Goal: Transaction & Acquisition: Purchase product/service

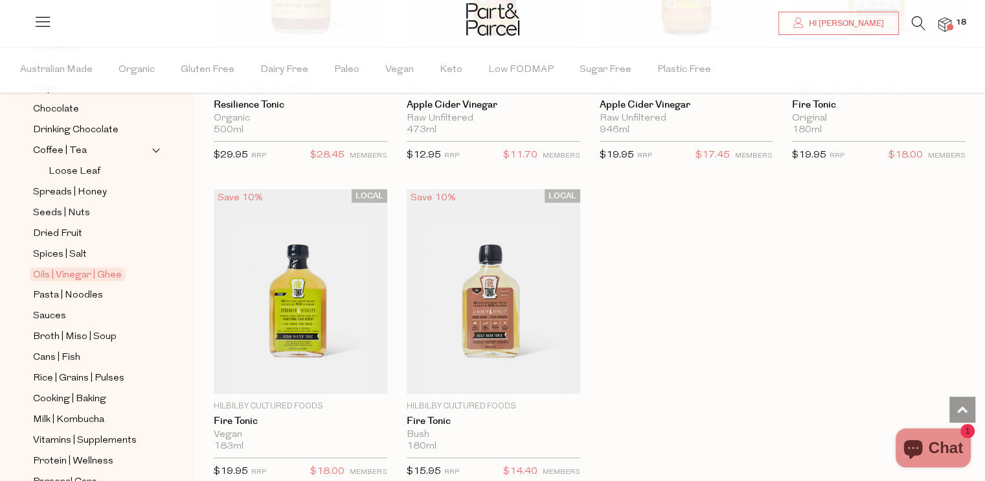
scroll to position [324, 0]
click at [73, 291] on span "Pasta | Noodles" at bounding box center [68, 294] width 70 height 16
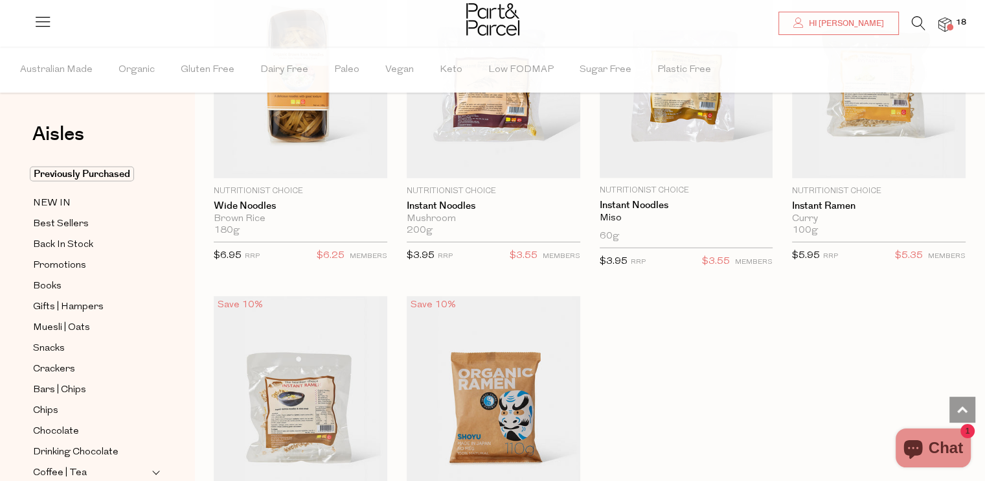
scroll to position [3693, 0]
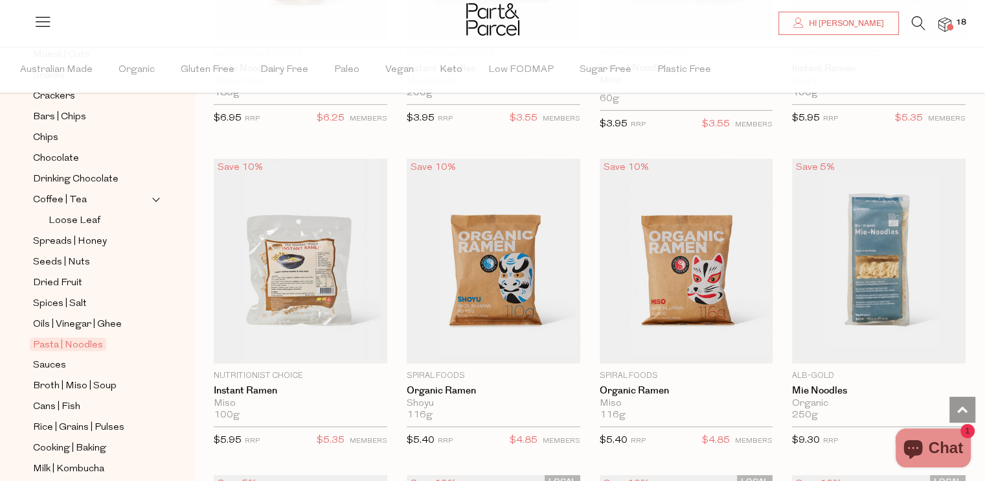
scroll to position [324, 0]
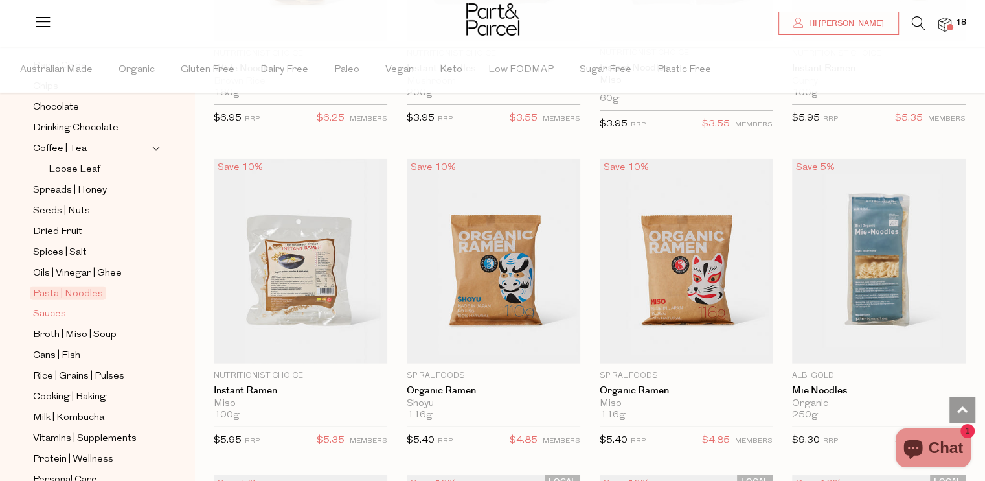
click at [47, 312] on span "Sauces" at bounding box center [49, 314] width 33 height 16
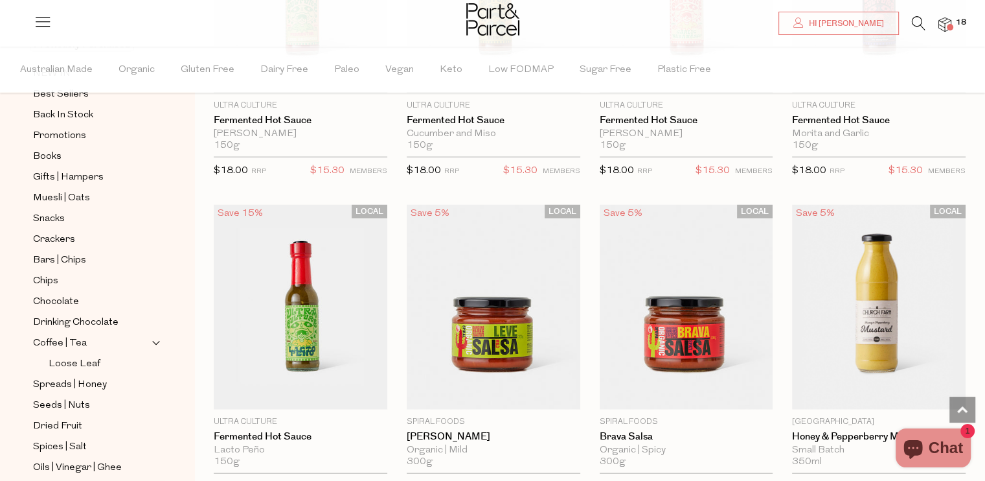
scroll to position [2850, 0]
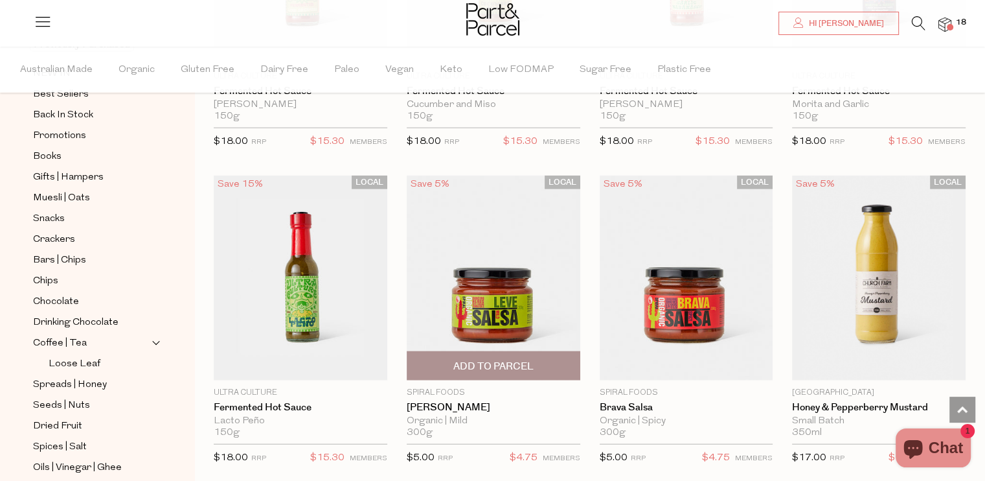
click at [492, 352] on span "Add To Parcel" at bounding box center [494, 366] width 166 height 28
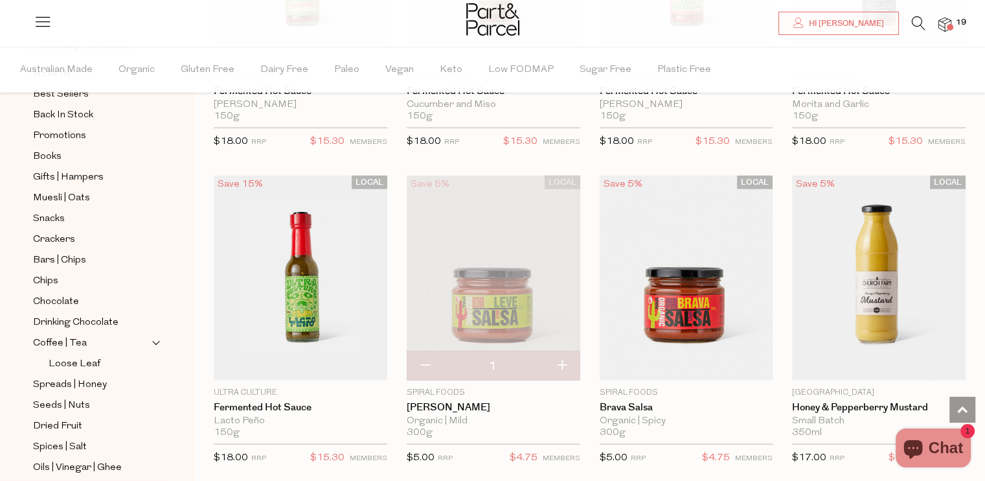
click at [560, 356] on button "button" at bounding box center [562, 366] width 37 height 29
type input "2"
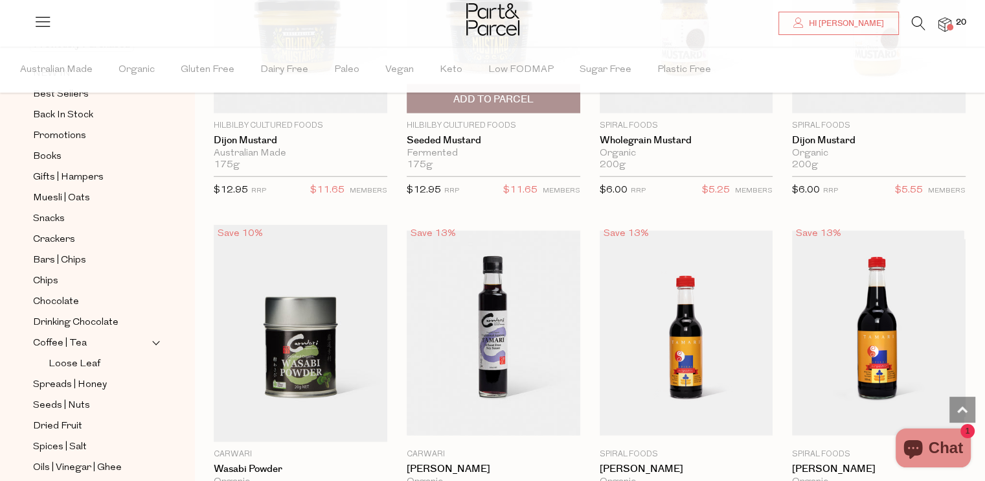
scroll to position [3498, 0]
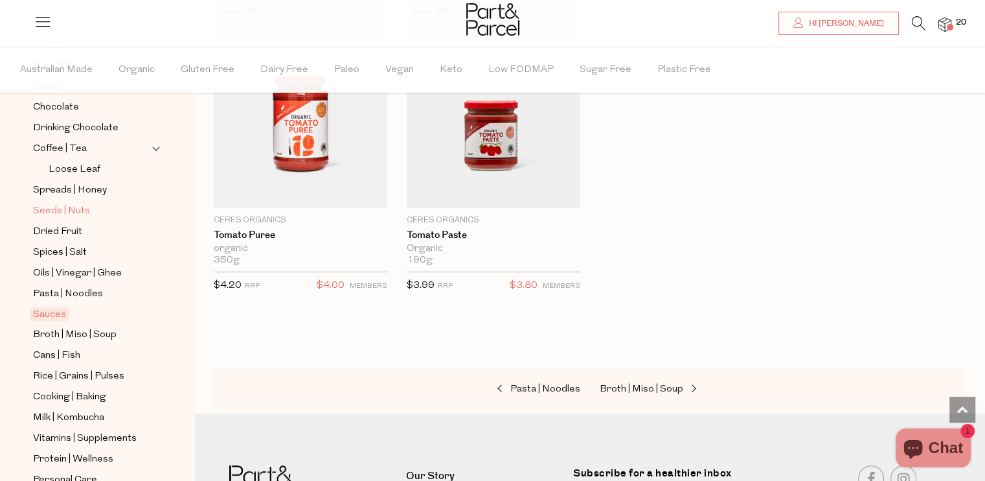
scroll to position [389, 0]
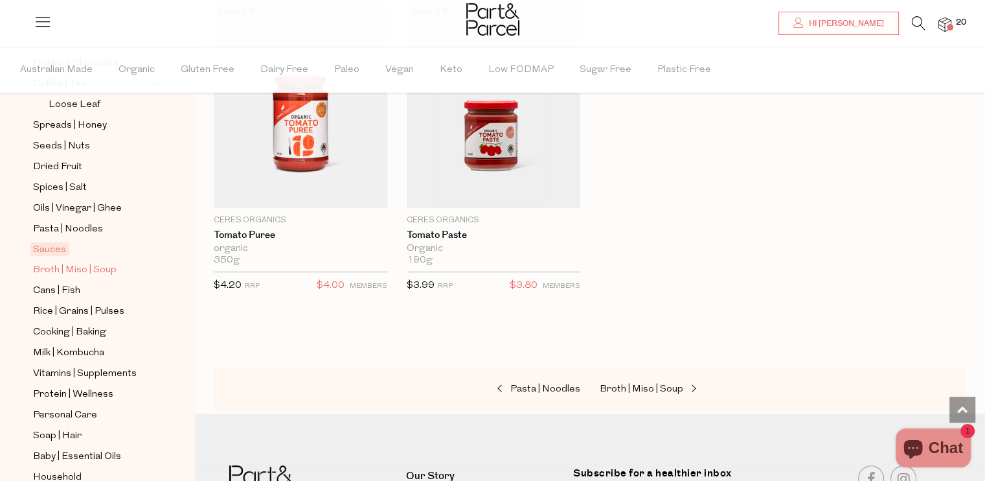
click at [66, 264] on span "Broth | Miso | Soup" at bounding box center [75, 270] width 84 height 16
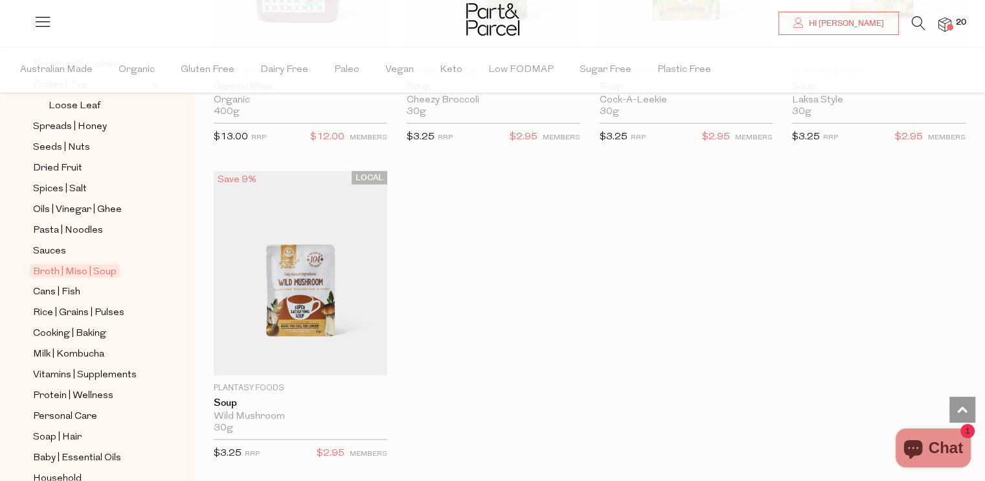
scroll to position [389, 0]
click at [59, 307] on span "Rice | Grains | Pulses" at bounding box center [78, 312] width 91 height 16
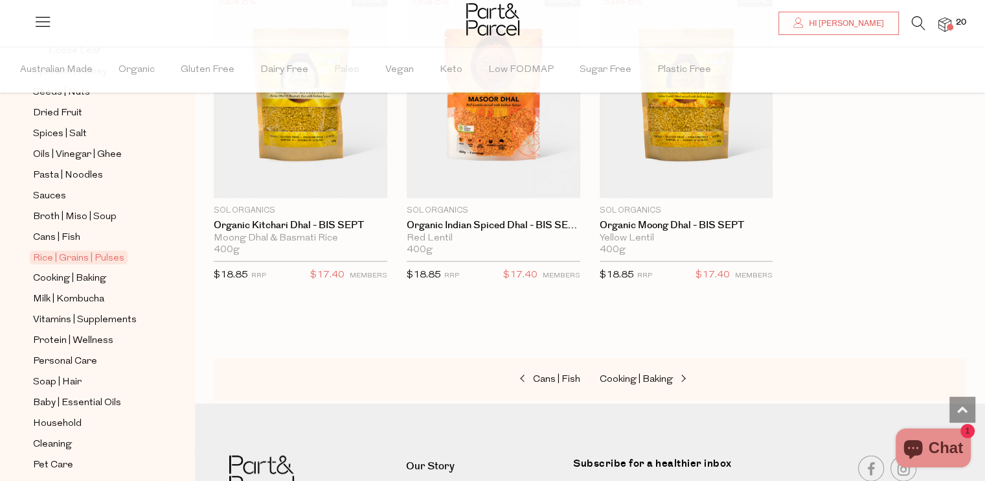
scroll to position [453, 0]
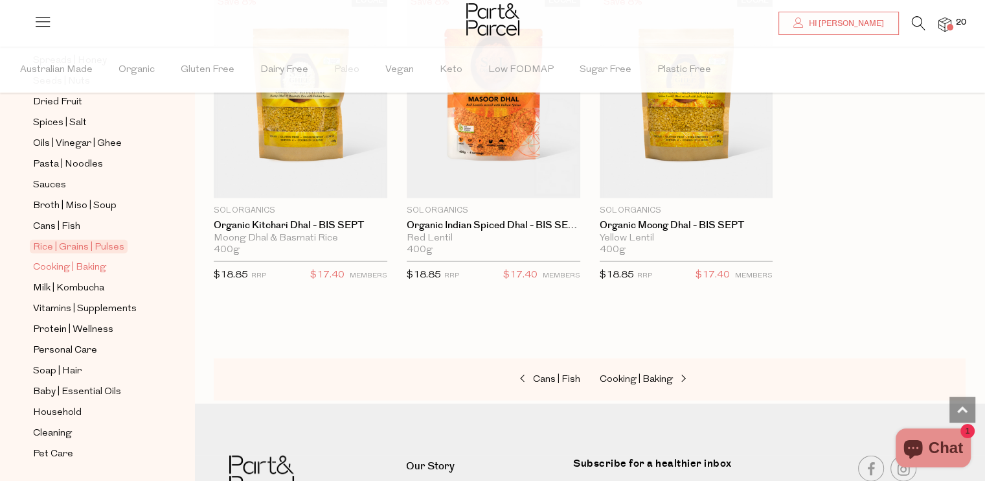
click at [83, 265] on span "Cooking | Baking" at bounding box center [69, 268] width 73 height 16
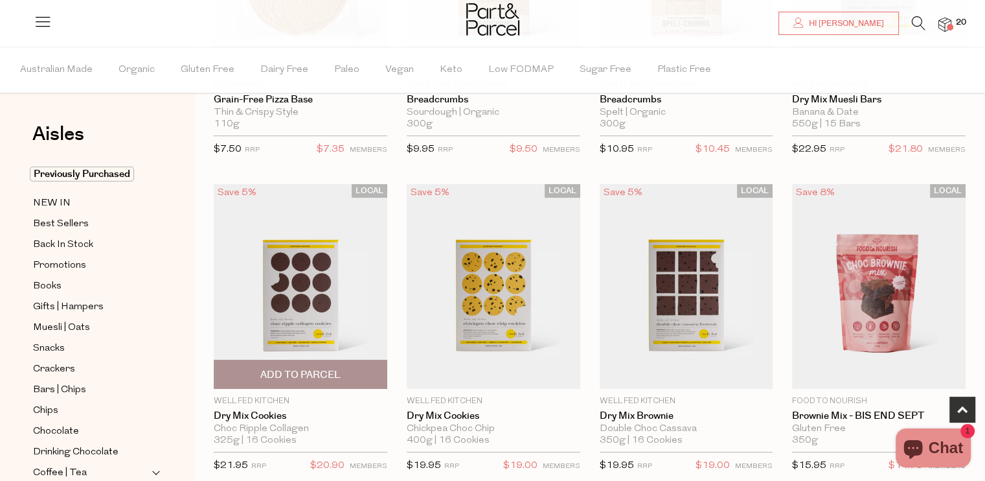
scroll to position [324, 0]
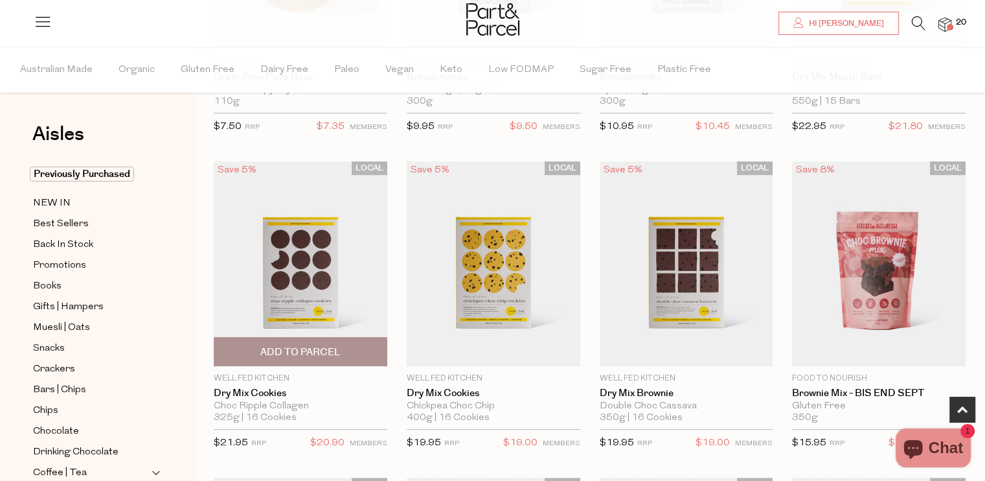
click at [279, 262] on img at bounding box center [301, 263] width 174 height 205
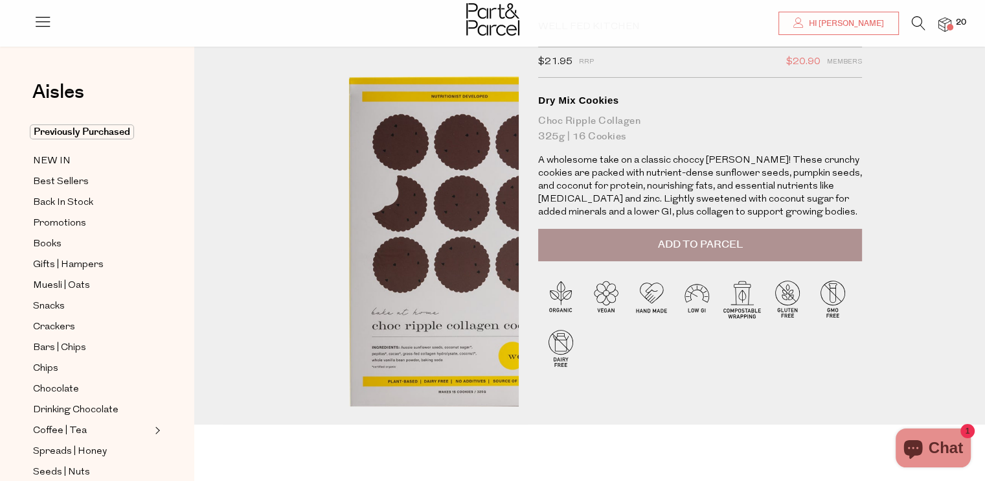
scroll to position [130, 0]
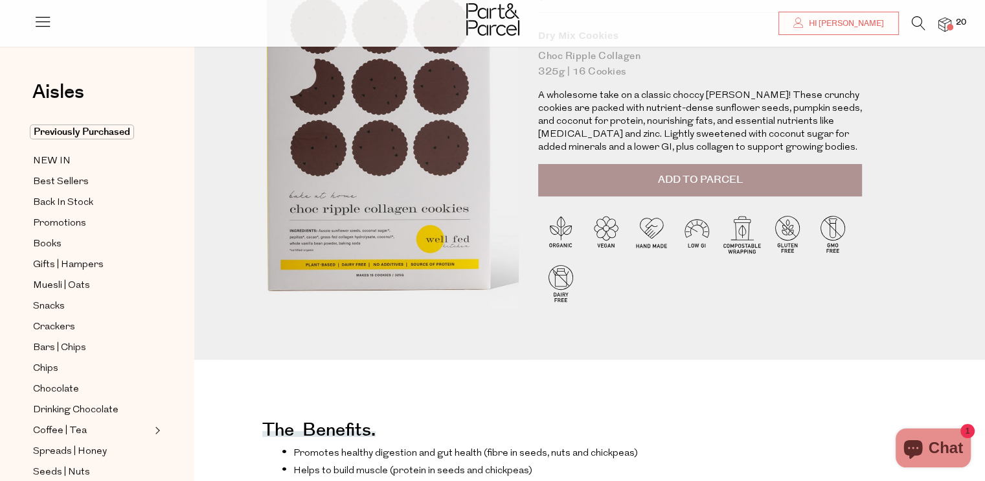
click at [373, 235] on img at bounding box center [378, 98] width 514 height 607
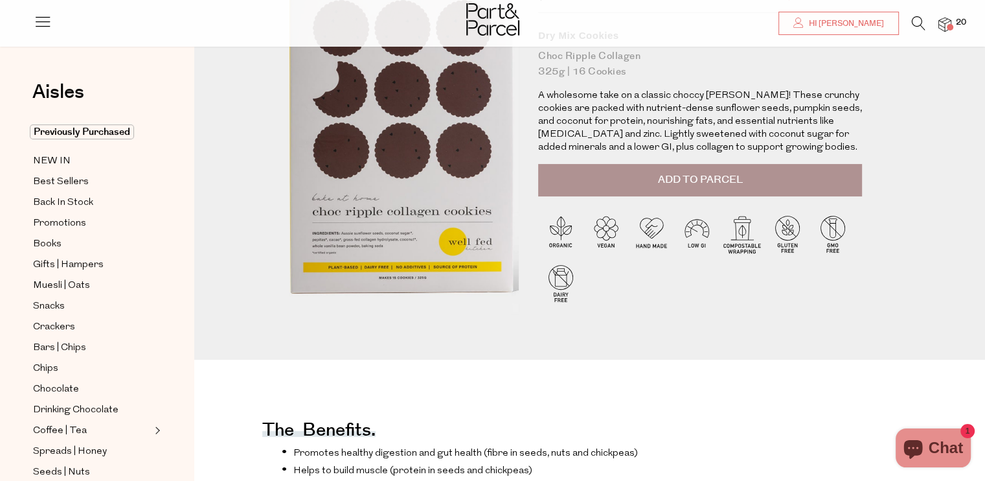
click at [345, 231] on img at bounding box center [401, 101] width 514 height 607
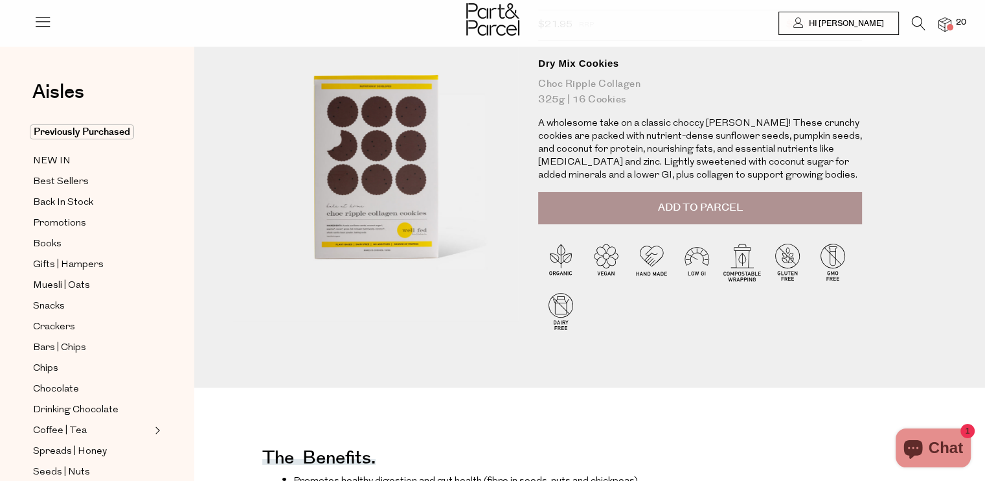
scroll to position [0, 0]
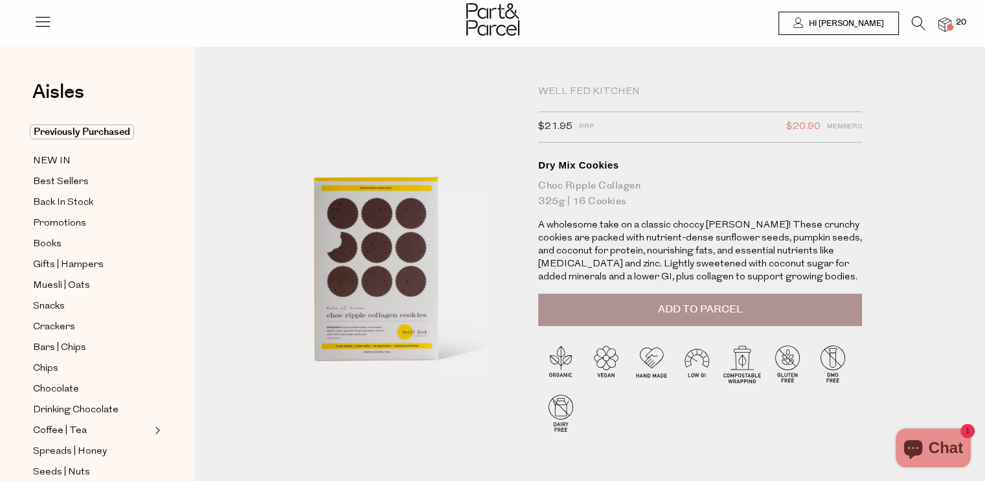
click at [704, 312] on span "Add to Parcel" at bounding box center [700, 309] width 85 height 15
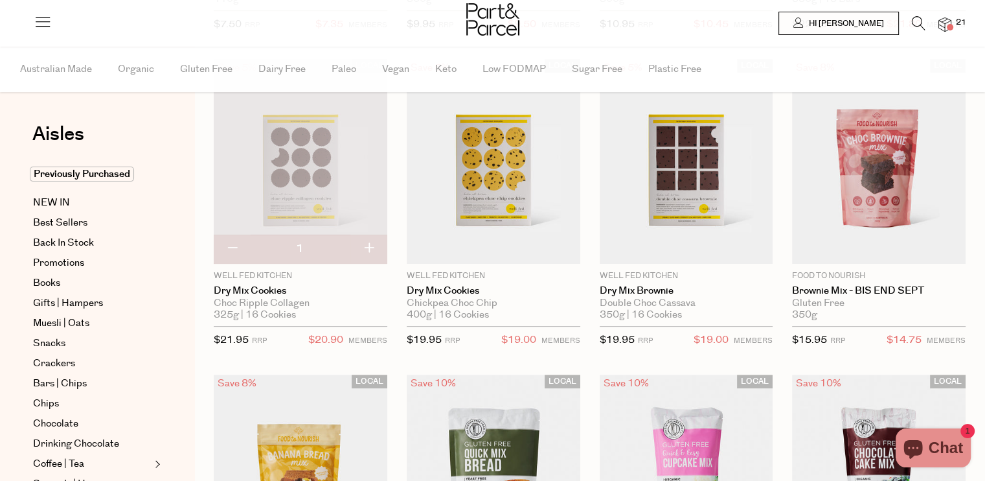
scroll to position [324, 0]
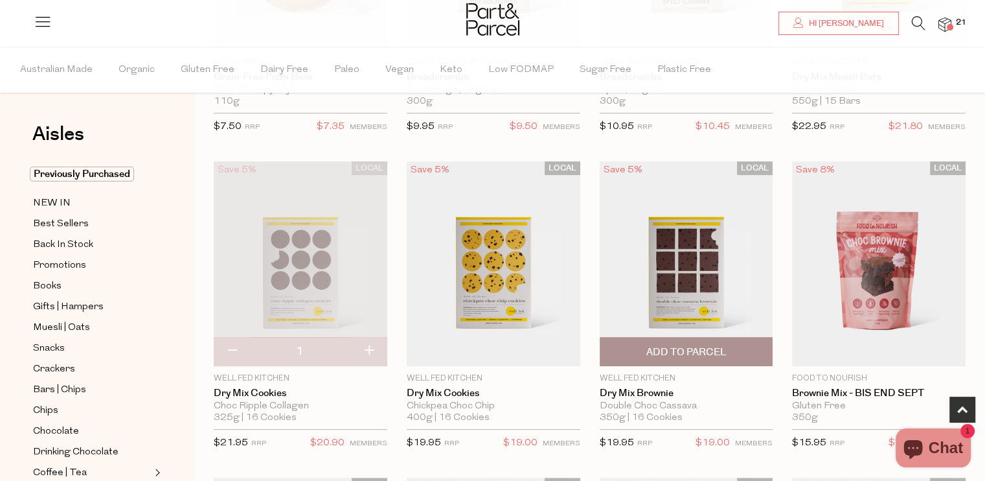
click at [727, 244] on img at bounding box center [687, 263] width 174 height 205
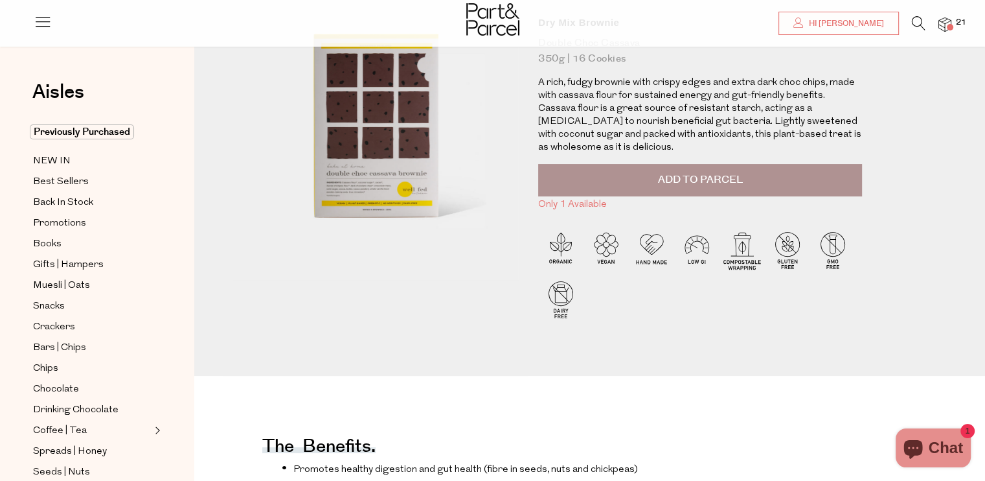
scroll to position [130, 0]
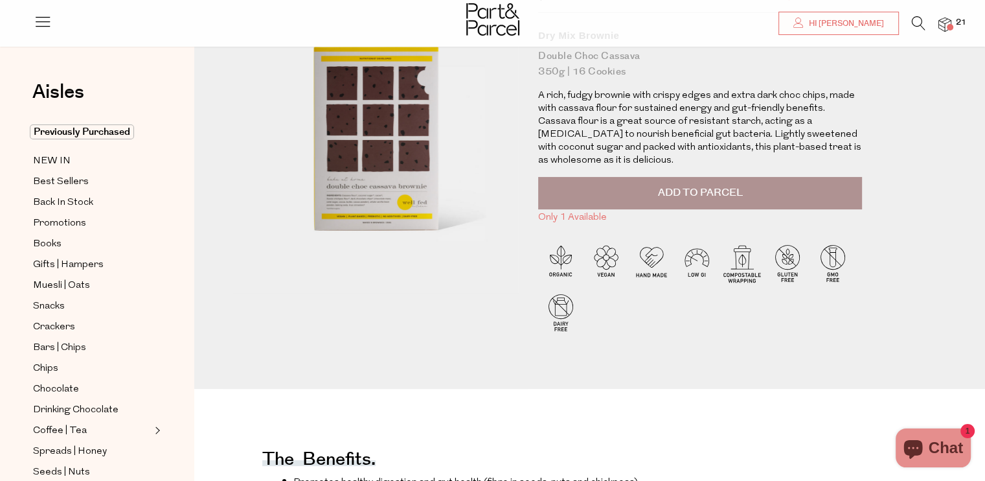
click at [676, 177] on button "Add to Parcel" at bounding box center [700, 193] width 324 height 32
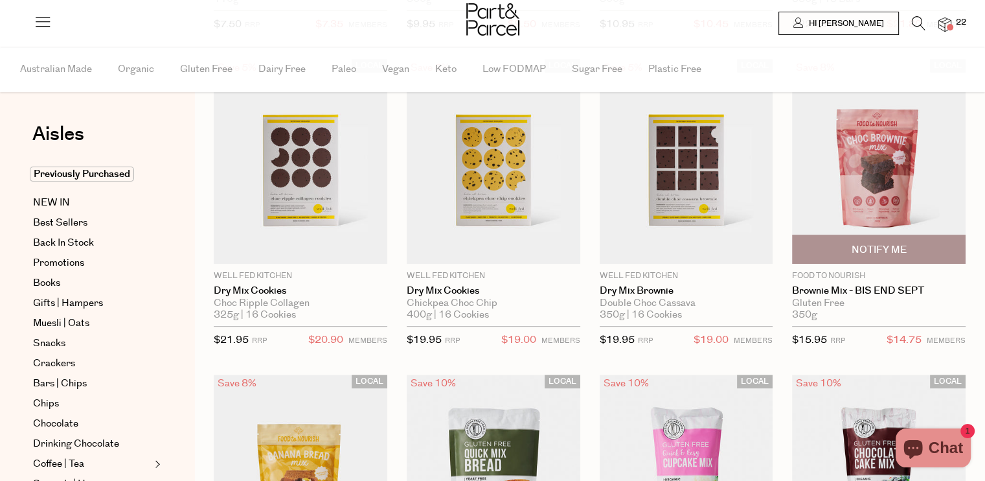
scroll to position [324, 0]
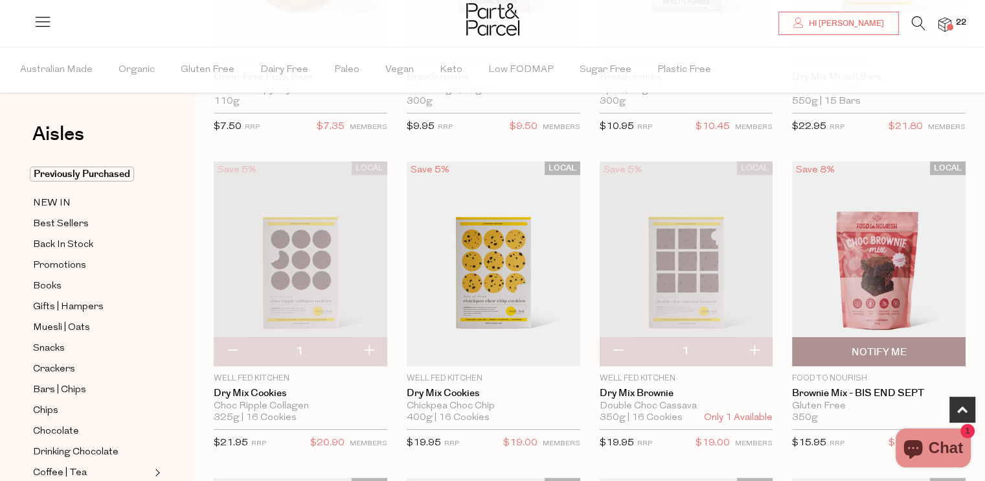
click at [880, 235] on img at bounding box center [879, 263] width 174 height 205
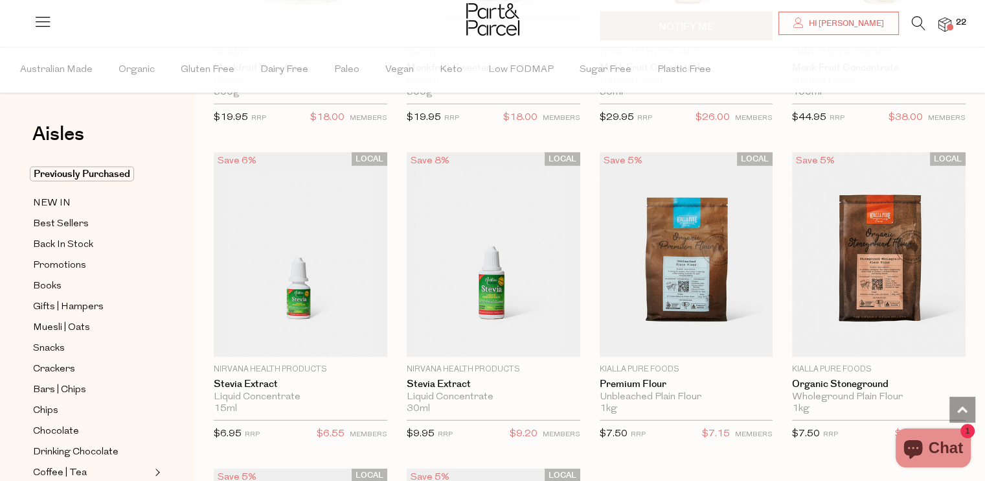
scroll to position [3535, 0]
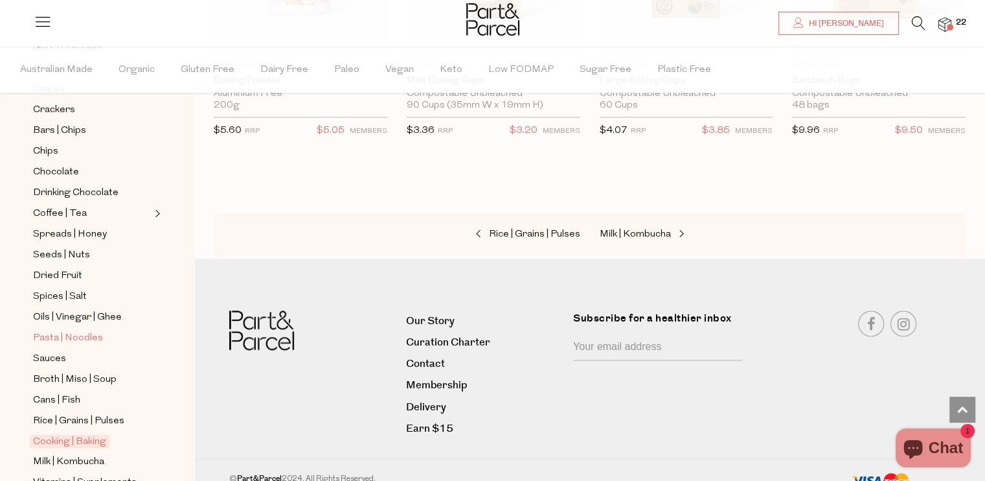
scroll to position [453, 0]
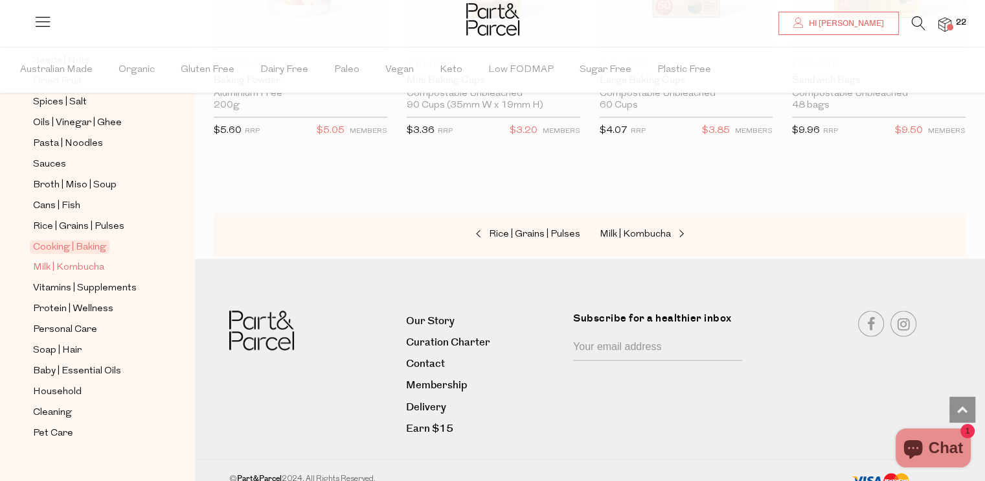
click at [62, 260] on span "Milk | Kombucha" at bounding box center [68, 268] width 71 height 16
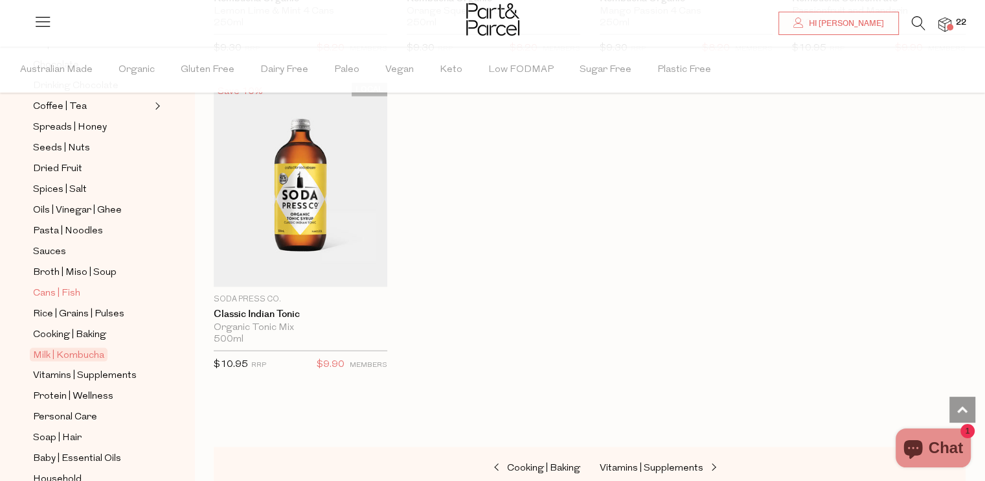
scroll to position [466, 0]
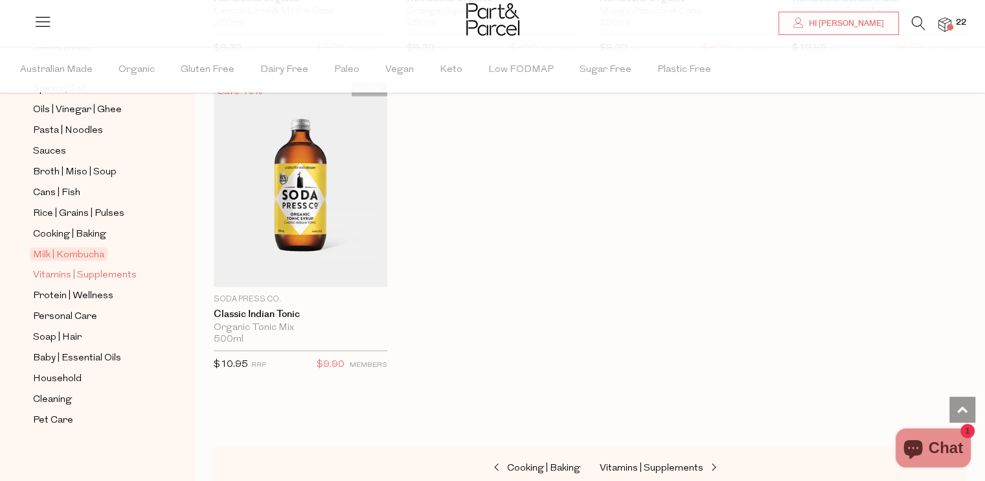
click at [51, 268] on span "Vitamins | Supplements" at bounding box center [85, 276] width 104 height 16
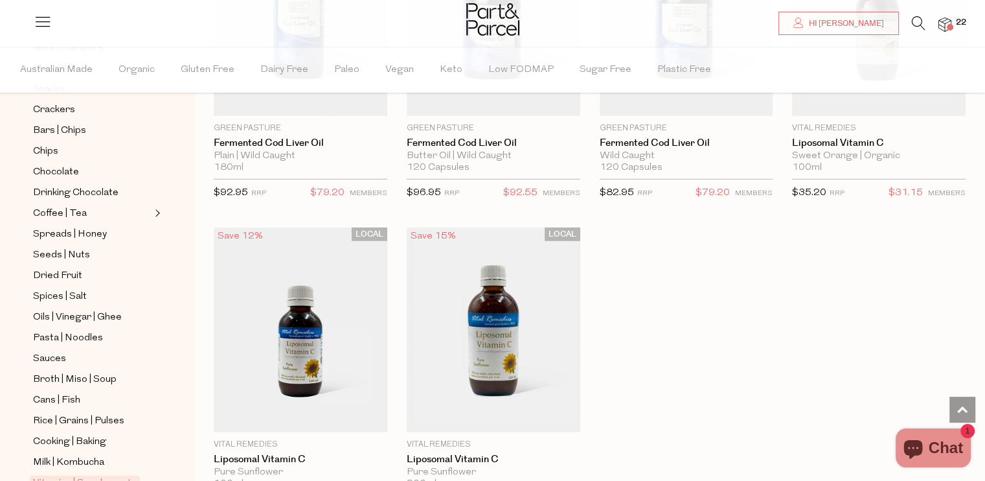
scroll to position [3765, 0]
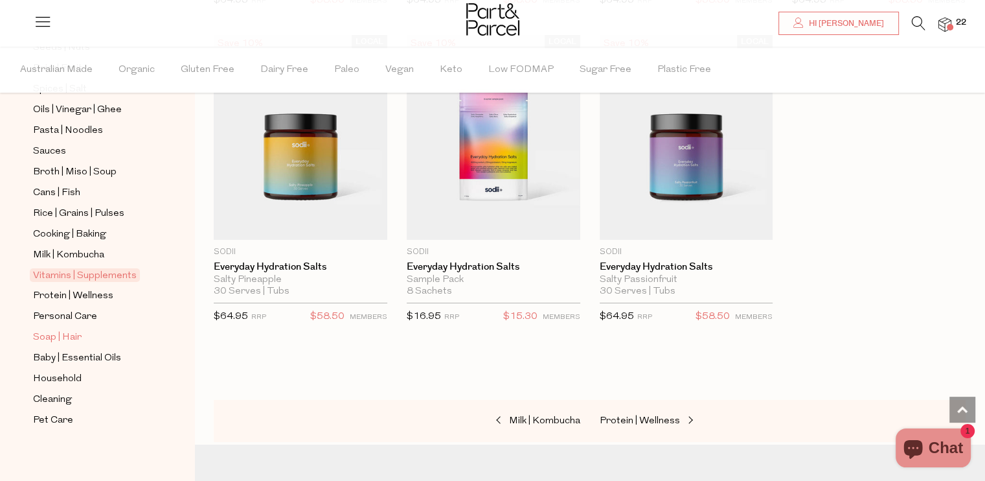
scroll to position [4607, 0]
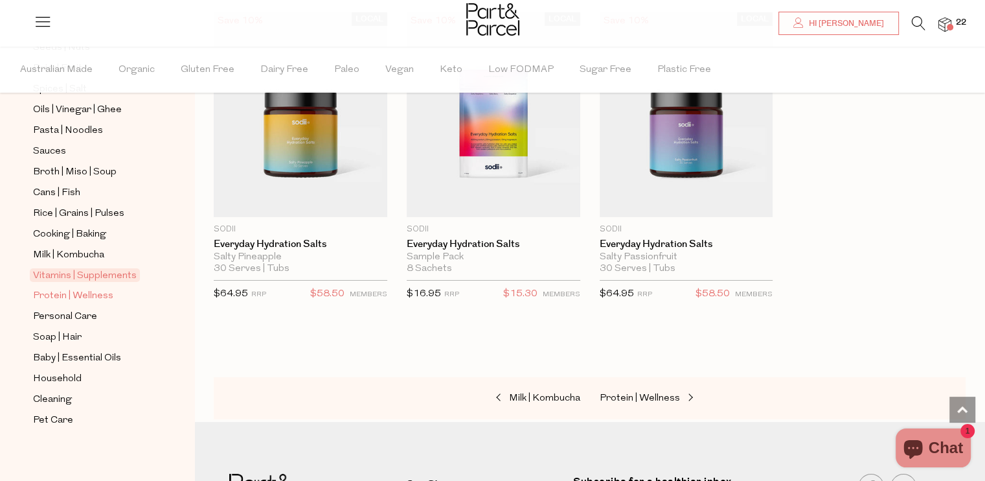
click at [71, 288] on span "Protein | Wellness" at bounding box center [73, 296] width 80 height 16
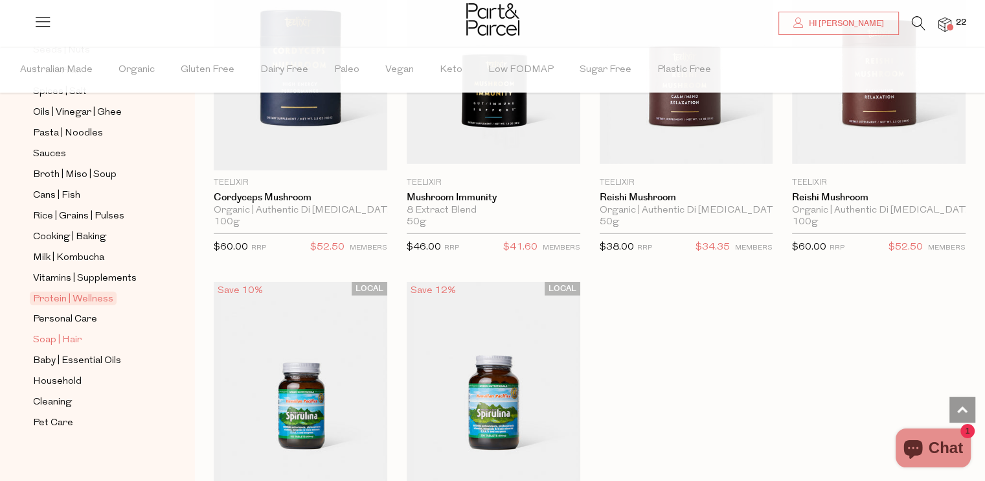
scroll to position [466, 0]
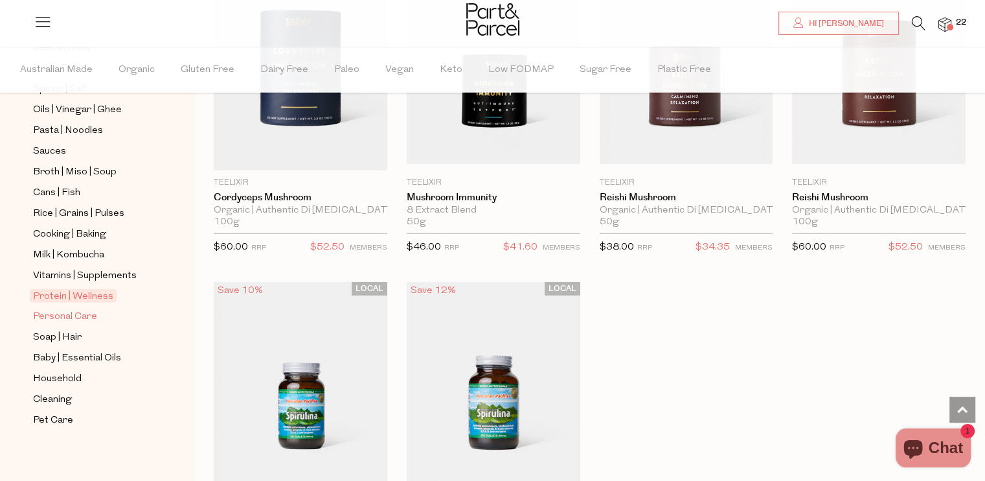
click at [60, 309] on span "Personal Care" at bounding box center [65, 317] width 64 height 16
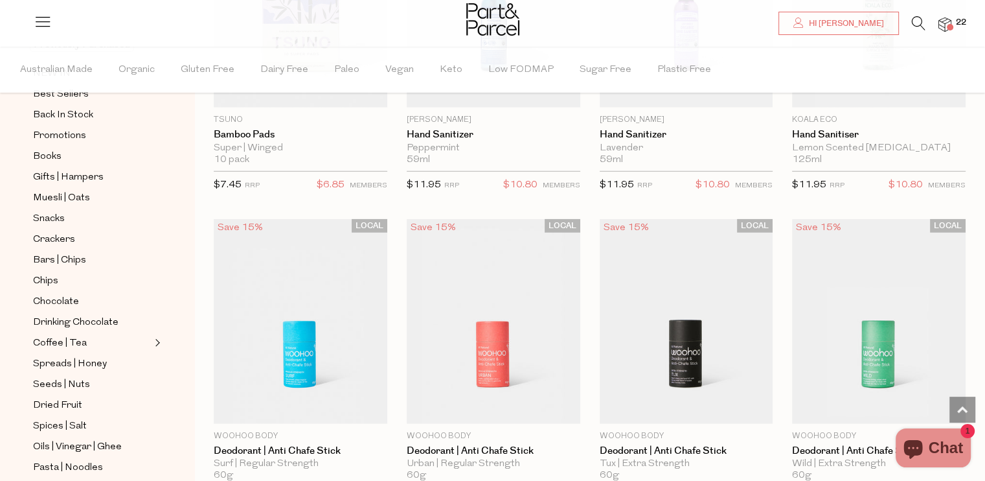
scroll to position [3434, 0]
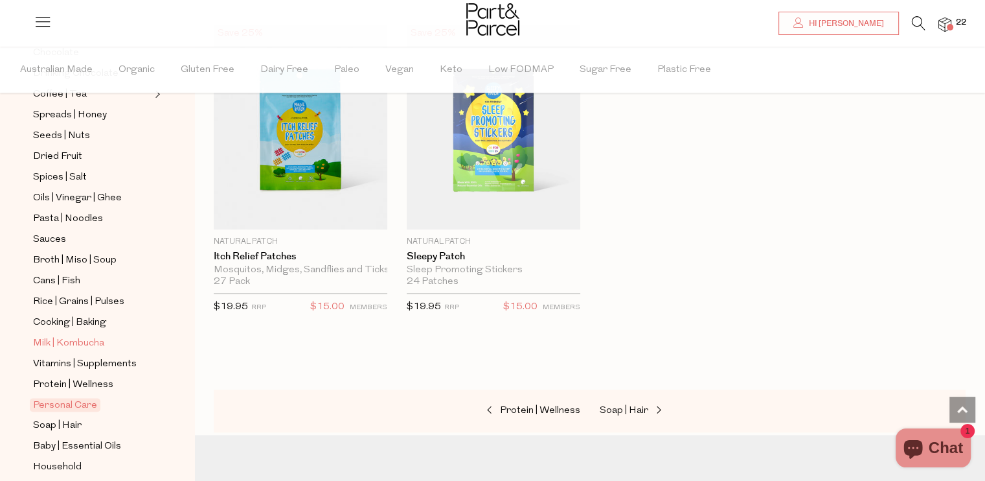
scroll to position [453, 0]
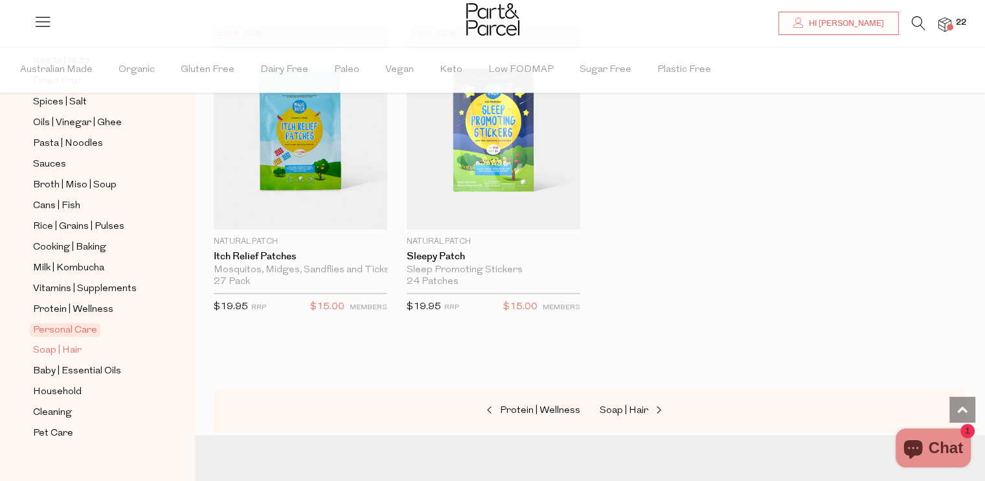
click at [71, 343] on span "Soap | Hair" at bounding box center [57, 351] width 49 height 16
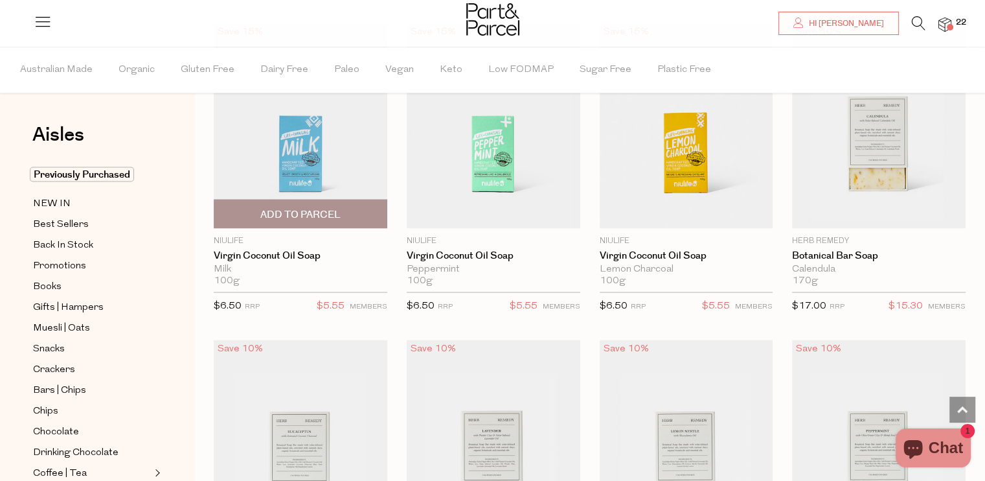
scroll to position [2397, 0]
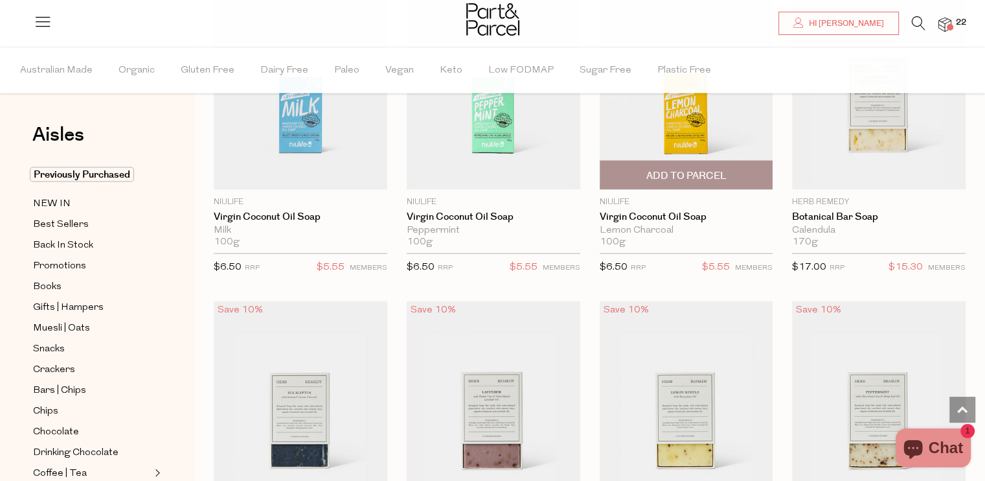
click at [680, 168] on span "Add To Parcel" at bounding box center [686, 175] width 80 height 14
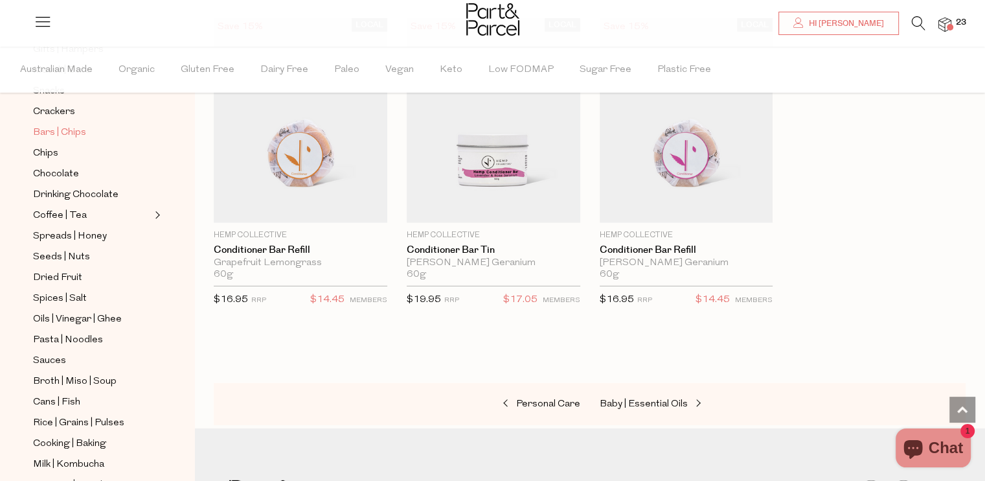
scroll to position [466, 0]
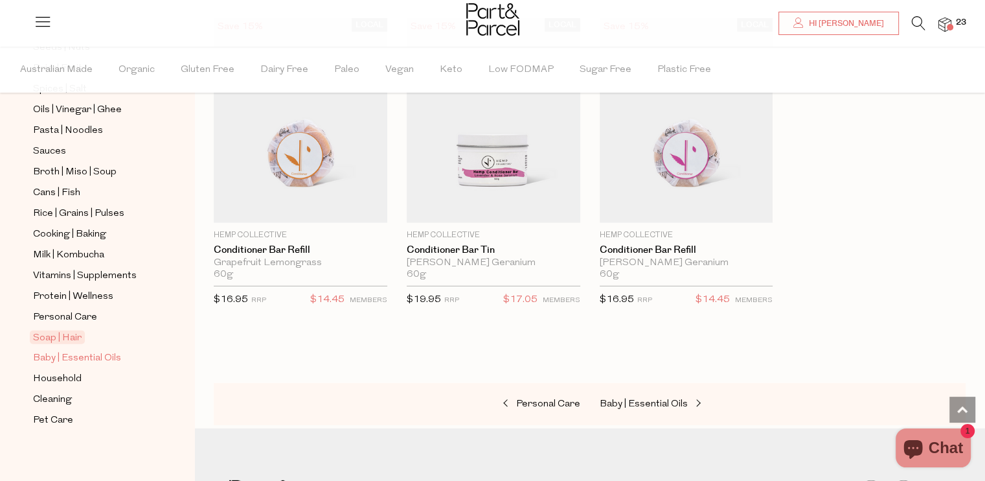
click at [67, 352] on span "Baby | Essential Oils" at bounding box center [77, 358] width 88 height 16
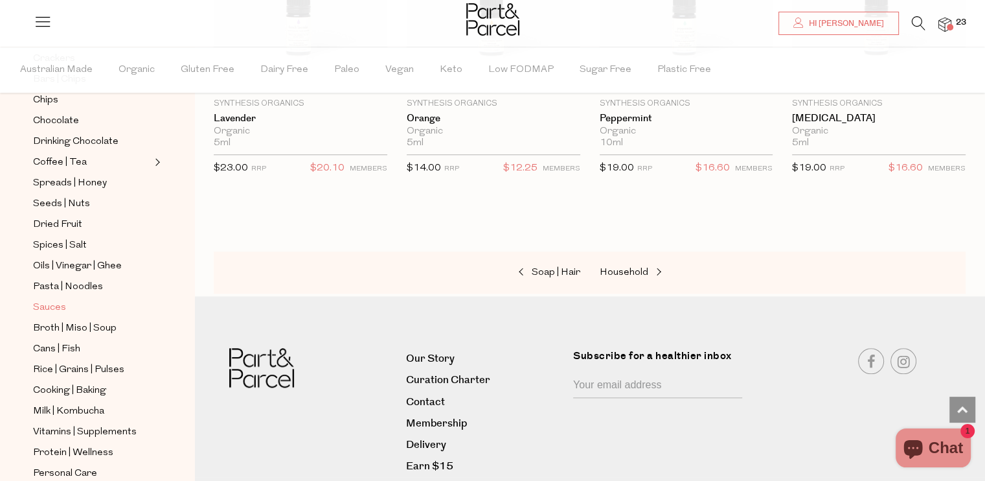
scroll to position [466, 0]
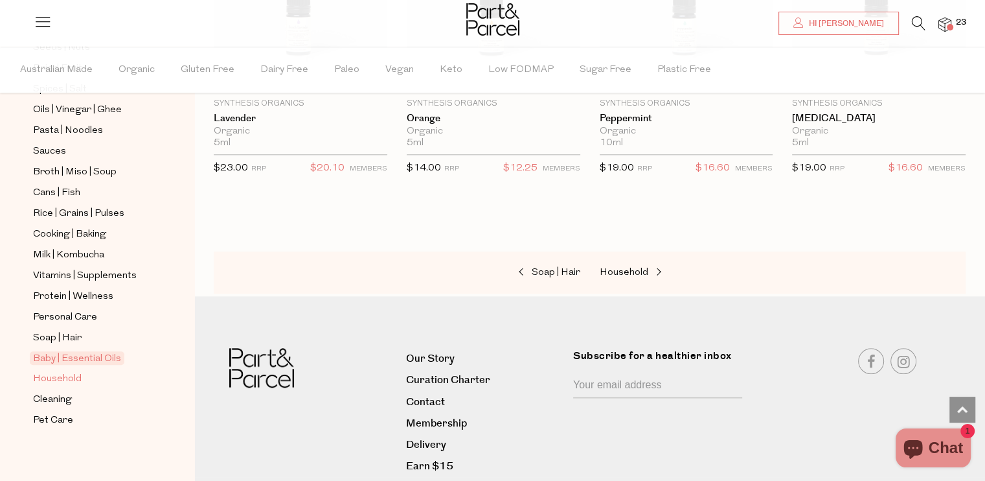
click at [59, 374] on span "Household" at bounding box center [57, 379] width 49 height 16
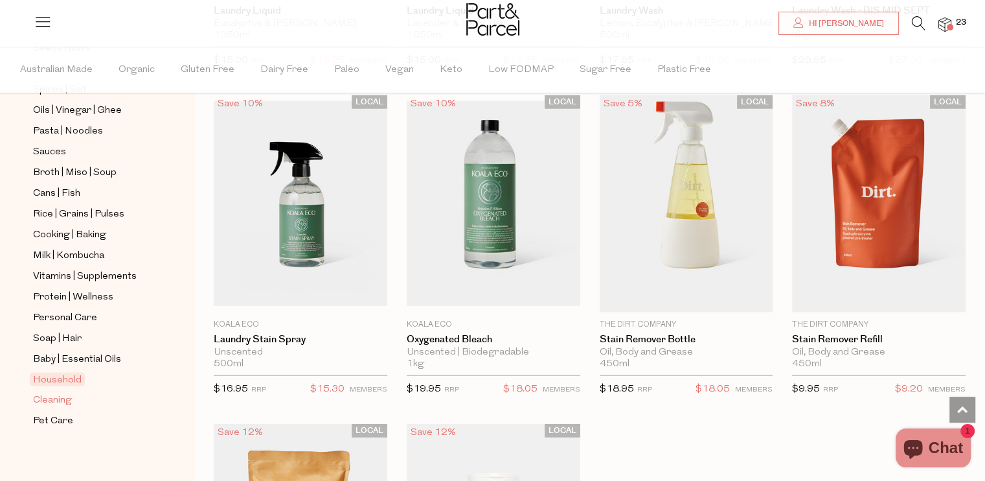
scroll to position [466, 0]
click at [34, 392] on span "Cleaning" at bounding box center [52, 400] width 39 height 16
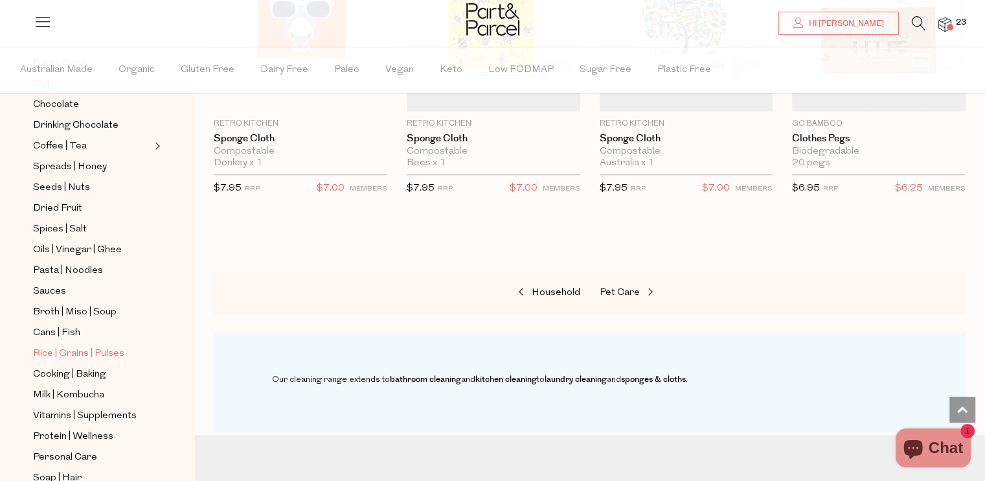
scroll to position [466, 0]
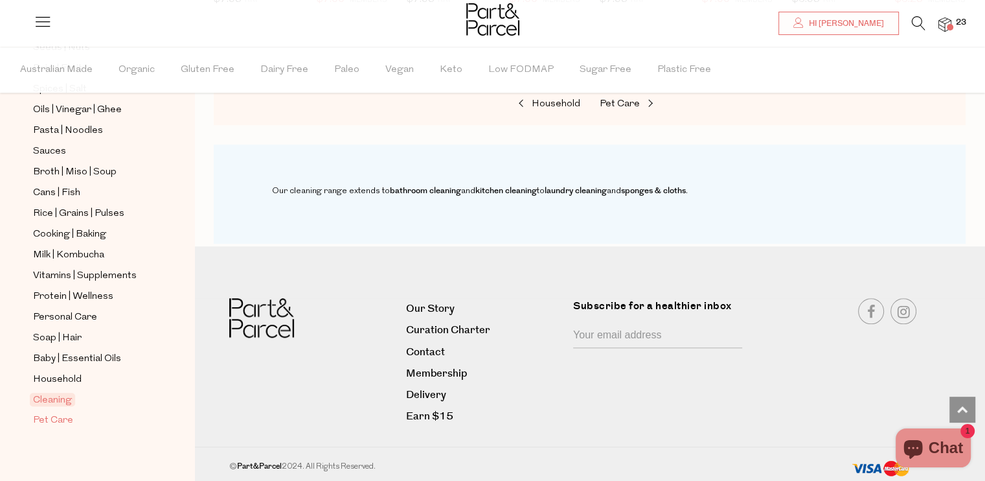
click at [49, 414] on span "Pet Care" at bounding box center [53, 421] width 40 height 16
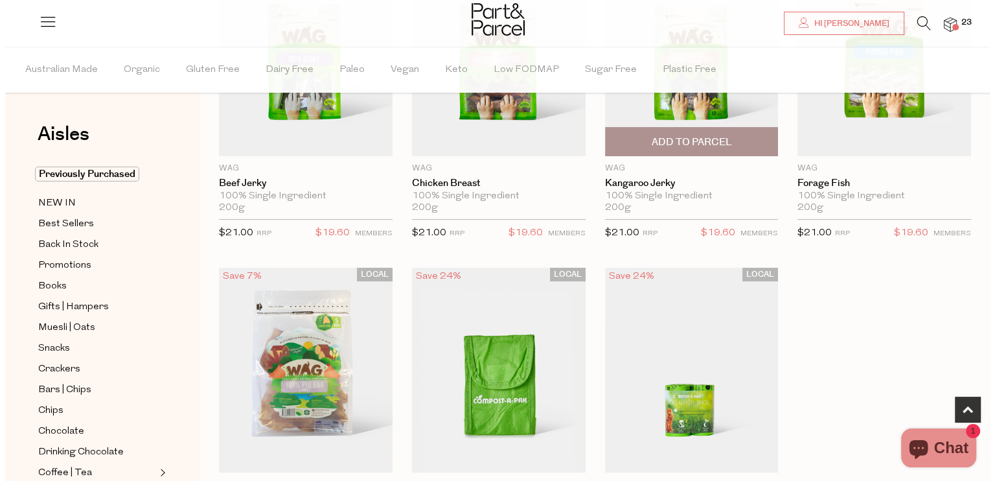
scroll to position [324, 0]
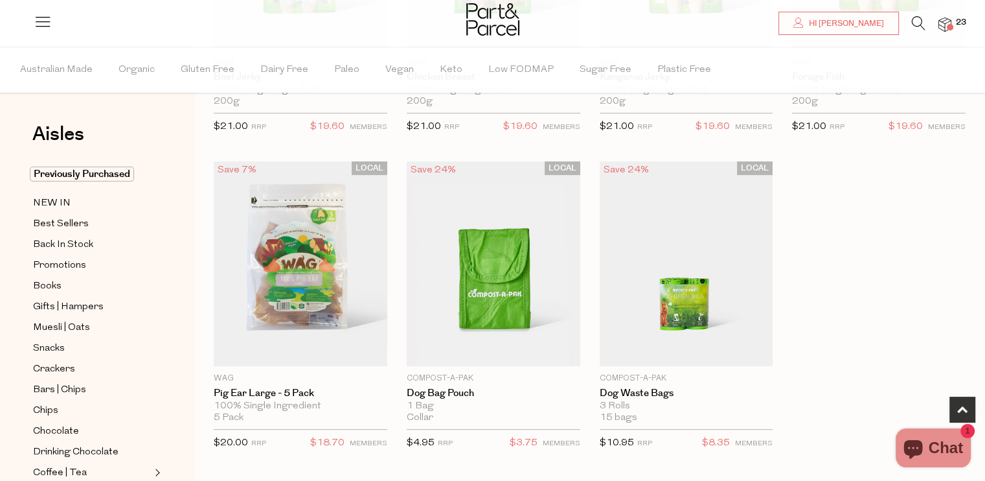
click at [959, 20] on span "23" at bounding box center [961, 23] width 17 height 12
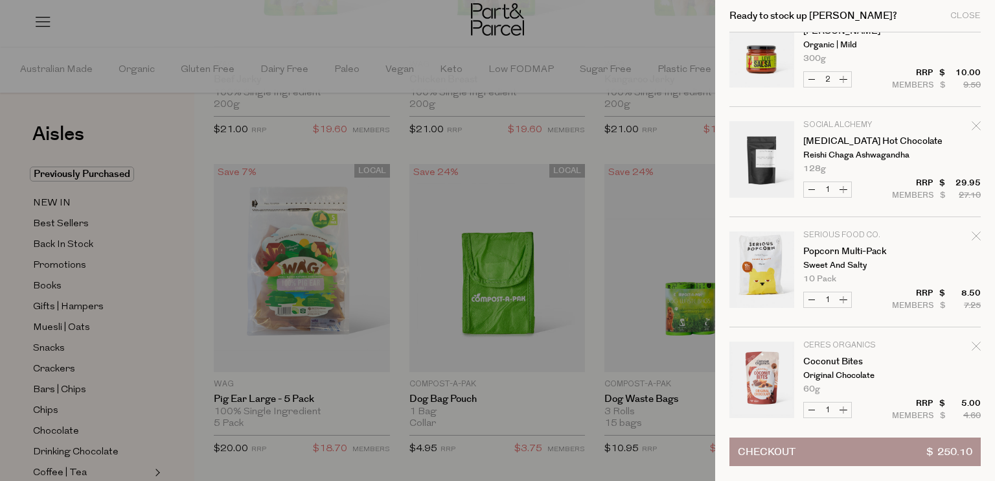
scroll to position [389, 0]
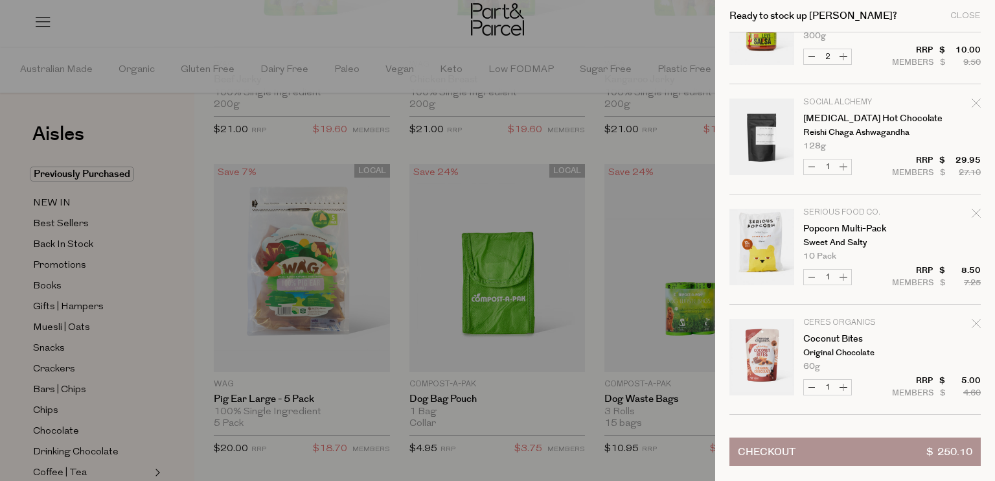
click at [839, 273] on button "Increase Popcorn Multi-Pack" at bounding box center [844, 276] width 16 height 15
type input "2"
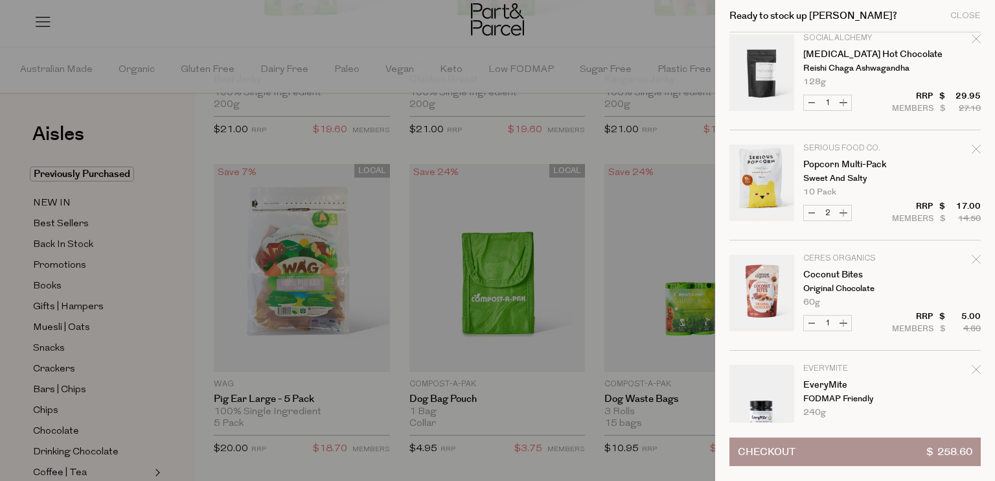
scroll to position [453, 0]
click at [842, 320] on button "Increase Coconut Bites" at bounding box center [844, 322] width 16 height 15
type input "2"
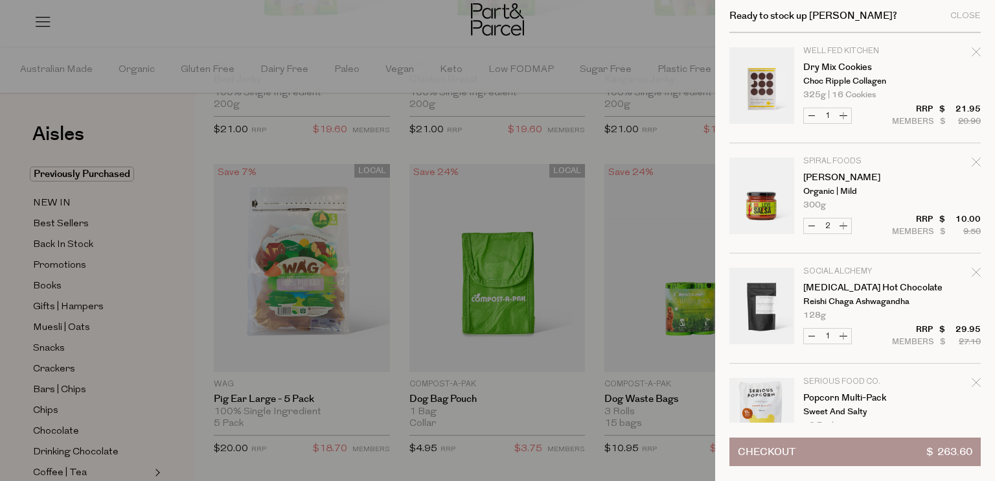
scroll to position [90, 0]
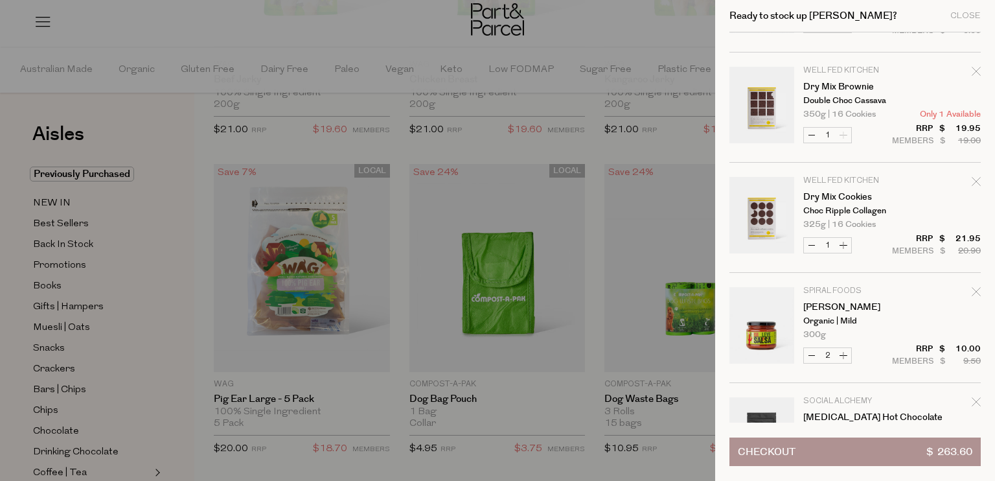
click at [973, 179] on icon "Remove Dry Mix Cookies" at bounding box center [976, 181] width 9 height 9
type input "Add Membership"
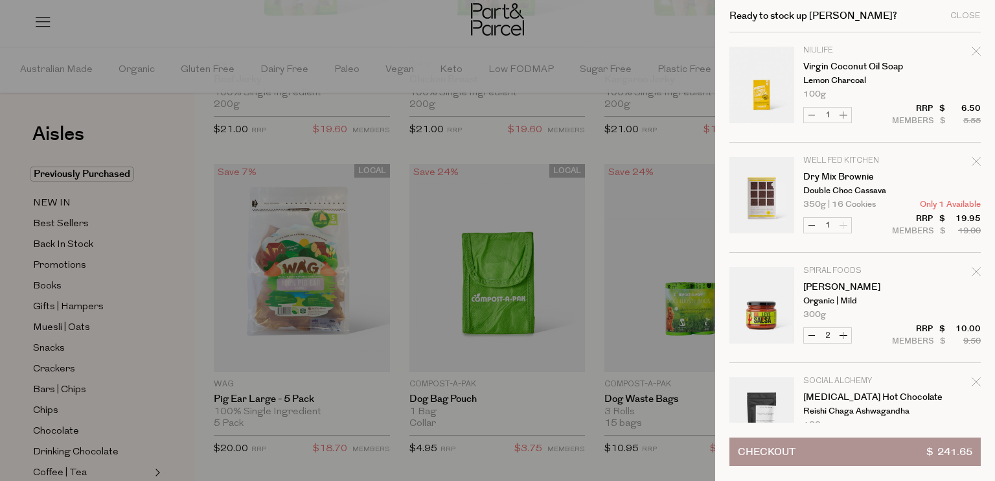
click at [972, 159] on icon "Remove Dry Mix Brownie" at bounding box center [976, 161] width 8 height 8
type input "Add Membership"
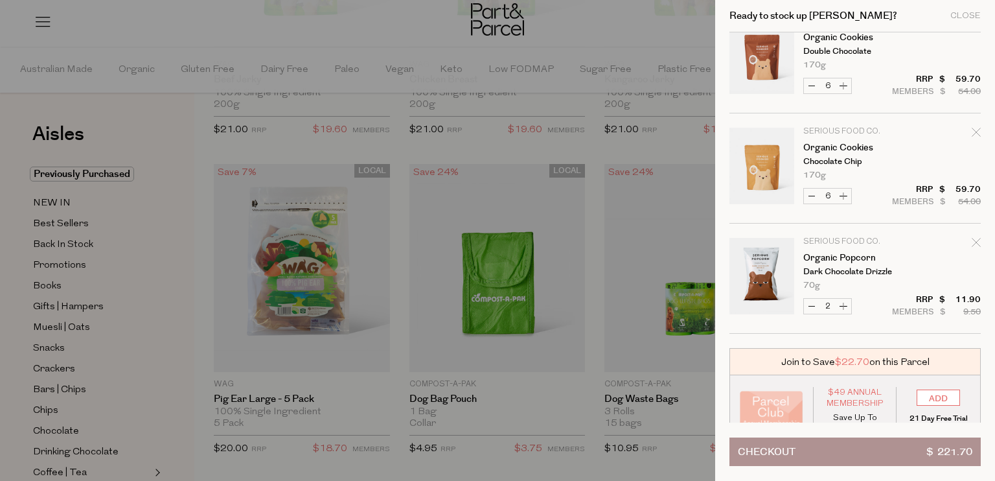
scroll to position [713, 0]
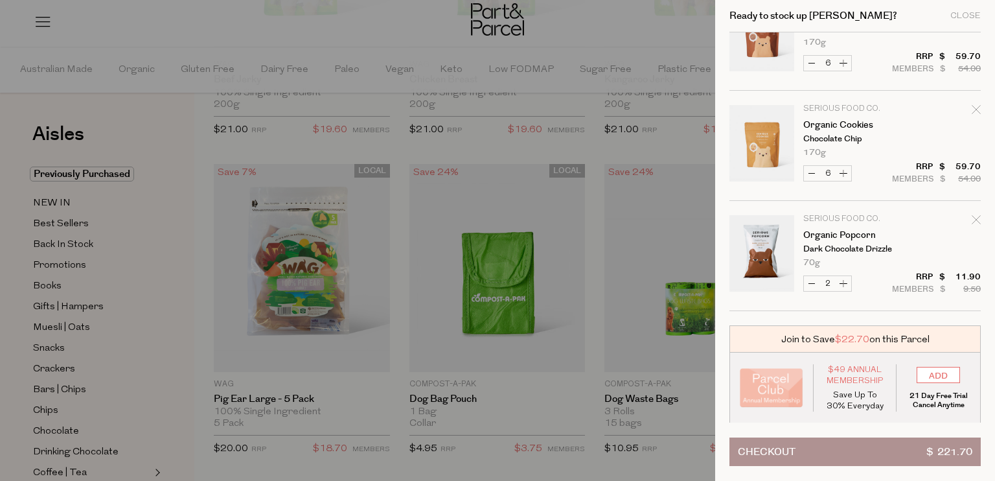
click at [838, 454] on button "Checkout $ 221.70" at bounding box center [854, 451] width 251 height 29
